Goal: Information Seeking & Learning: Learn about a topic

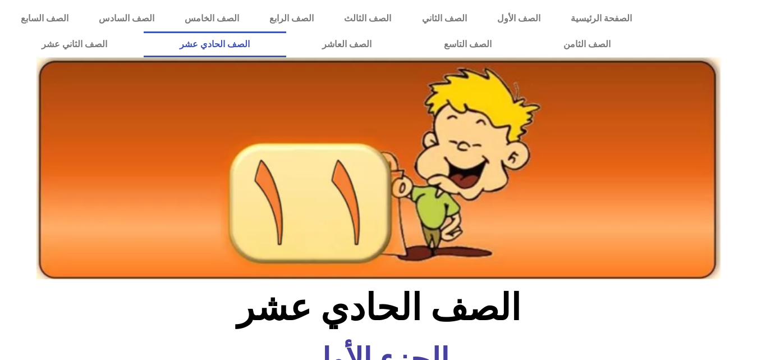
scroll to position [760, 0]
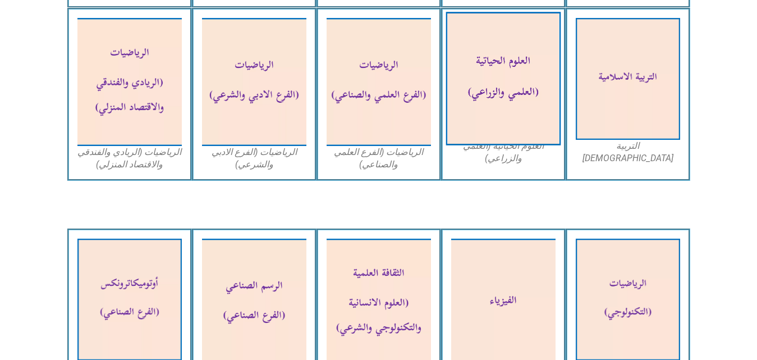
click at [463, 102] on img at bounding box center [502, 79] width 115 height 134
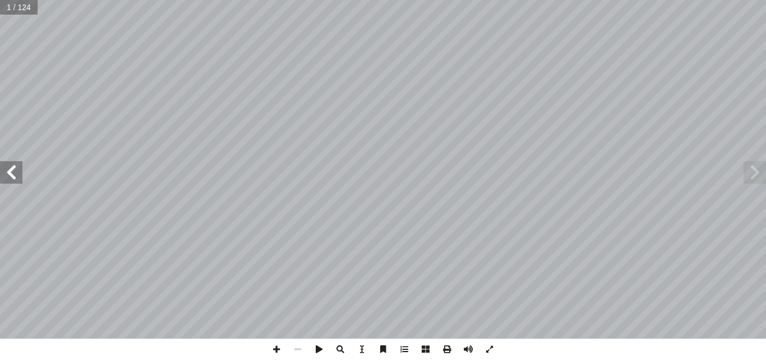
click at [7, 1] on input "text" at bounding box center [19, 7] width 38 height 15
type input "**"
click at [12, 171] on span at bounding box center [11, 172] width 22 height 22
click at [15, 178] on span at bounding box center [11, 172] width 22 height 22
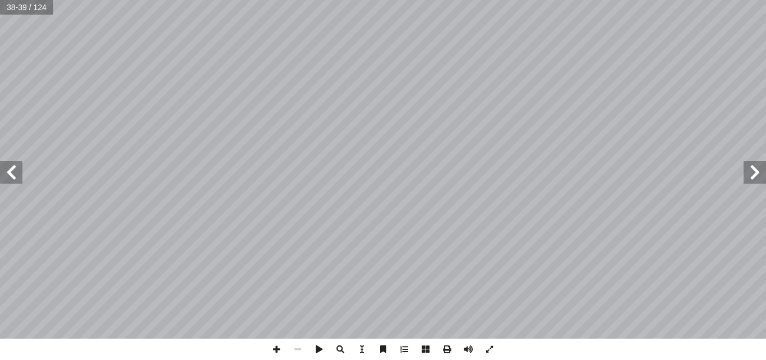
click at [15, 178] on span at bounding box center [11, 172] width 22 height 22
click at [283, 343] on span at bounding box center [276, 348] width 21 height 21
click at [268, 347] on span at bounding box center [276, 348] width 21 height 21
click at [1, 178] on span at bounding box center [11, 172] width 22 height 22
click at [78, 102] on html "الصفحة الرئيسية الصف الأول الصف الثاني الصف الثالث الصف الرابع الصف الخامس الصف…" at bounding box center [383, 51] width 766 height 102
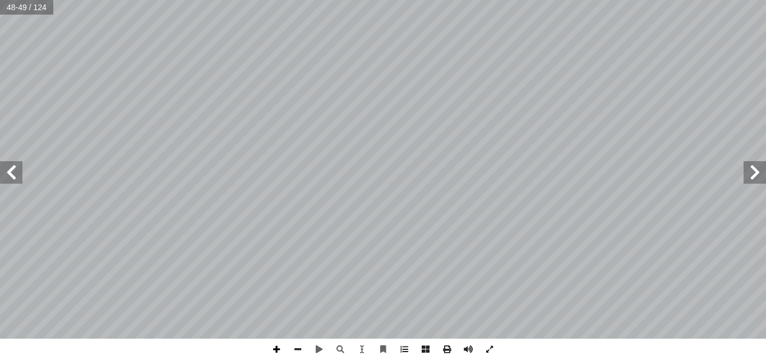
click at [280, 349] on span at bounding box center [276, 348] width 21 height 21
click at [16, 178] on span at bounding box center [11, 172] width 22 height 22
click at [280, 349] on span at bounding box center [276, 348] width 21 height 21
click at [275, 353] on span at bounding box center [276, 348] width 21 height 21
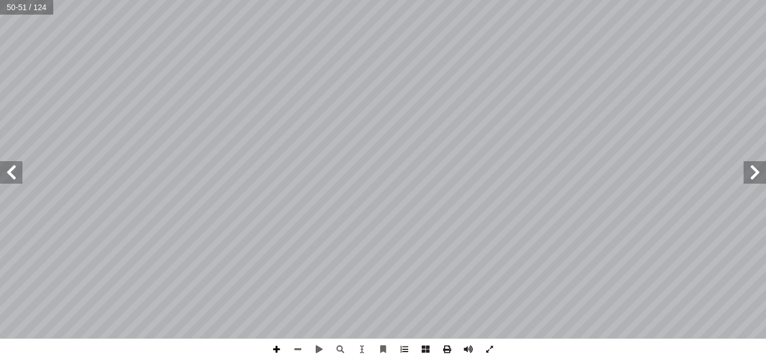
click at [275, 353] on span at bounding box center [276, 348] width 21 height 21
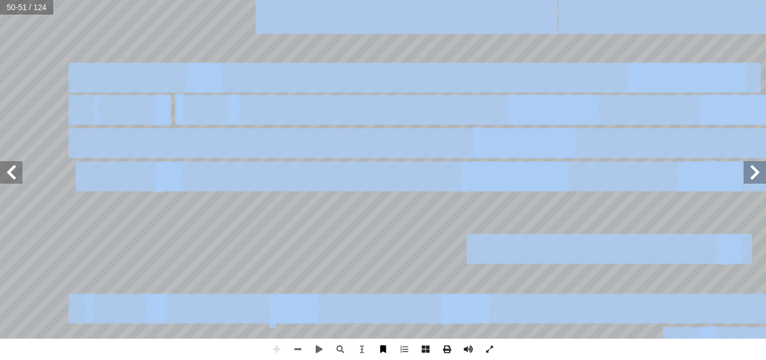
click at [380, 348] on div "46 :)Bulk Membrane Transport ا: النقل الخلوي الكلي ( ً ثالث تســتطيع المــرور �…" at bounding box center [383, 180] width 766 height 360
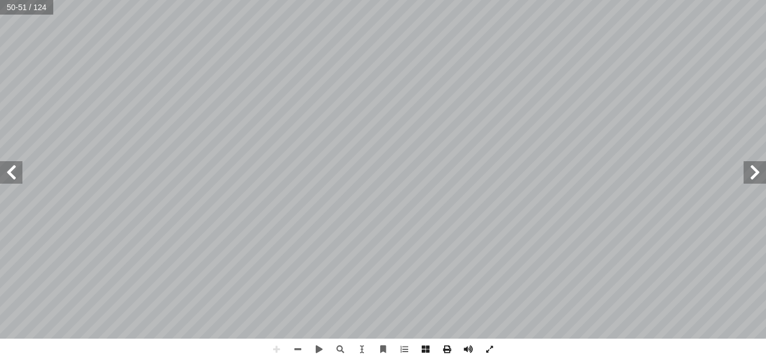
click at [14, 177] on span at bounding box center [11, 172] width 22 height 22
